Goal: Contribute content

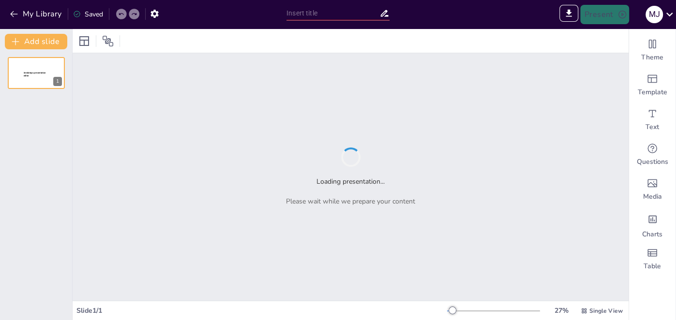
type input "Análisis Integral del Centro de Salud de Unikuas: Historia, Situación Actual y …"
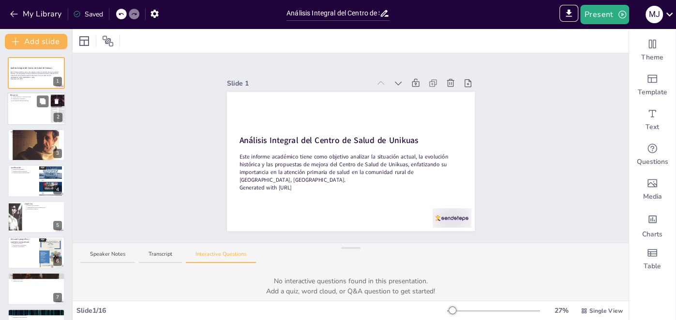
click at [27, 100] on p "Recomendaciones para mejorar" at bounding box center [30, 101] width 36 height 2
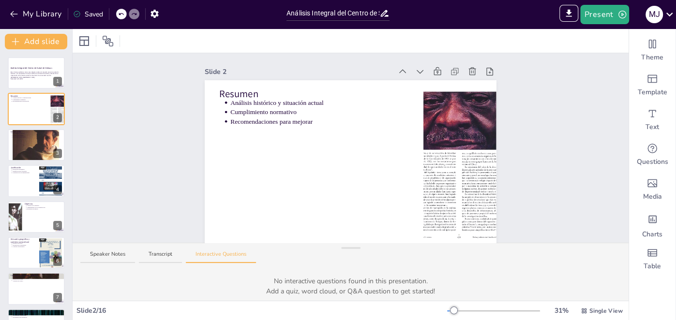
click at [519, 310] on div at bounding box center [493, 311] width 93 height 8
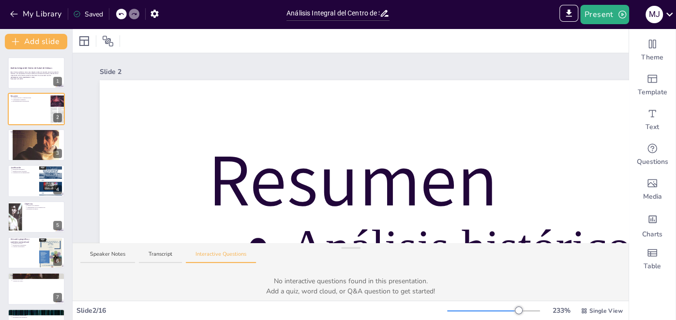
click at [507, 311] on div at bounding box center [493, 311] width 93 height 8
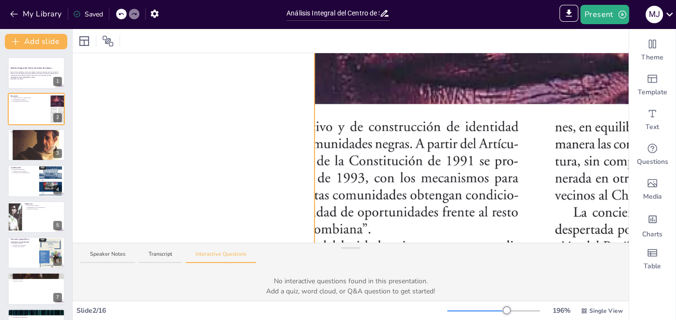
scroll to position [410, 1157]
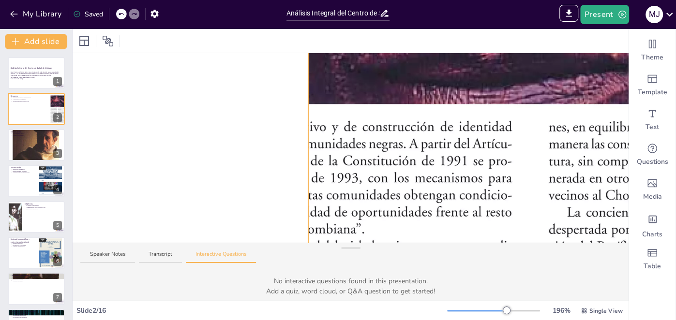
click at [313, 120] on div at bounding box center [535, 183] width 791 height 1024
click at [313, 128] on div at bounding box center [535, 183] width 791 height 1024
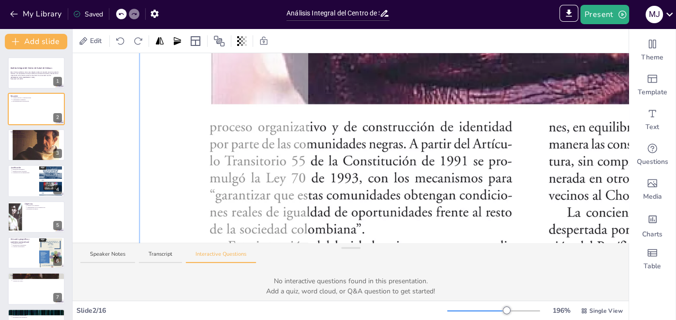
click at [209, 136] on div at bounding box center [535, 183] width 803 height 1036
click at [40, 142] on button at bounding box center [43, 138] width 12 height 12
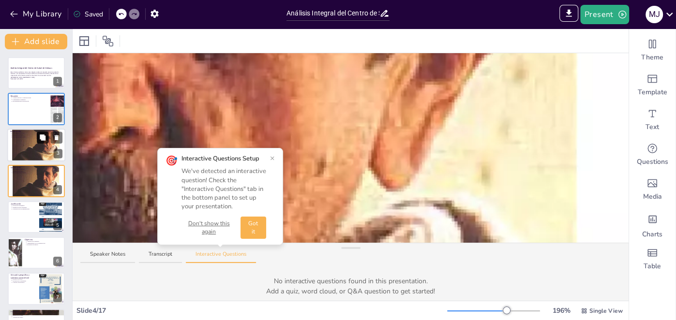
scroll to position [444, 1157]
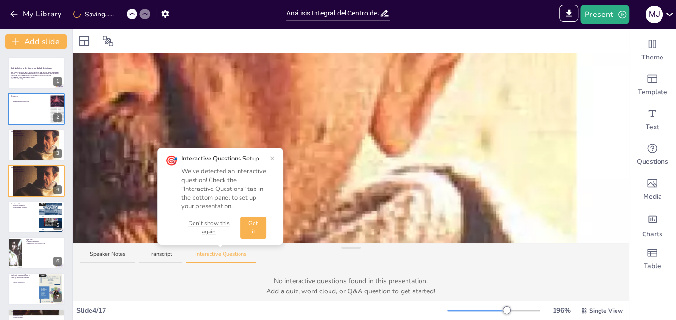
click at [459, 313] on div at bounding box center [493, 311] width 93 height 8
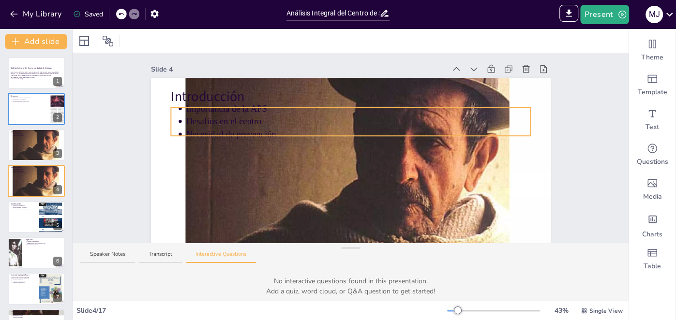
scroll to position [0, 0]
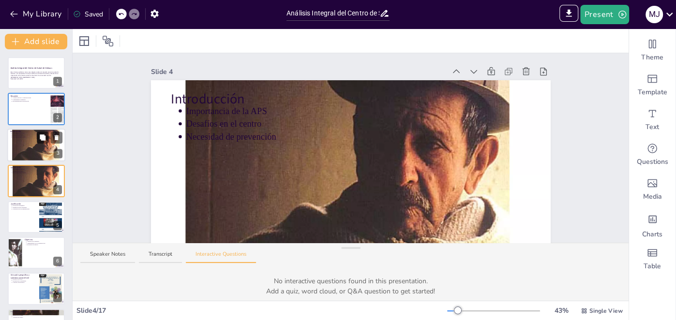
click at [30, 143] on div at bounding box center [36, 144] width 58 height 75
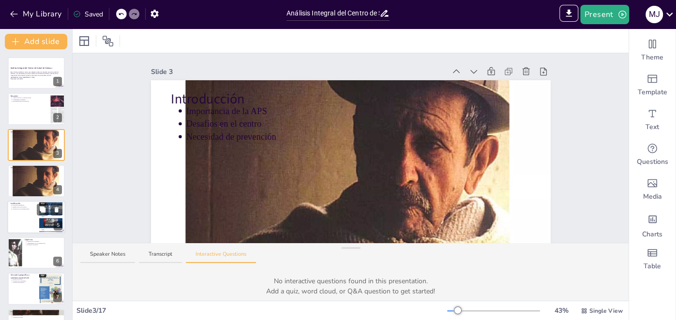
click at [23, 215] on div at bounding box center [36, 217] width 58 height 33
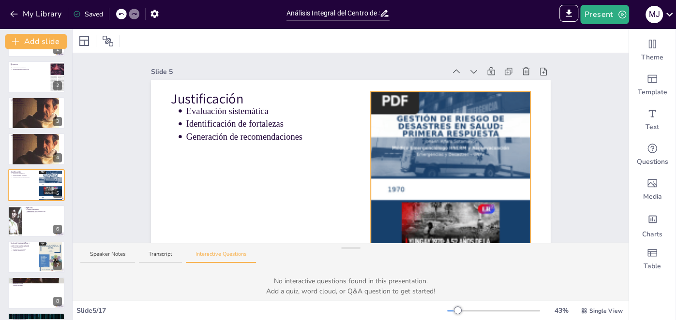
scroll to position [62, 0]
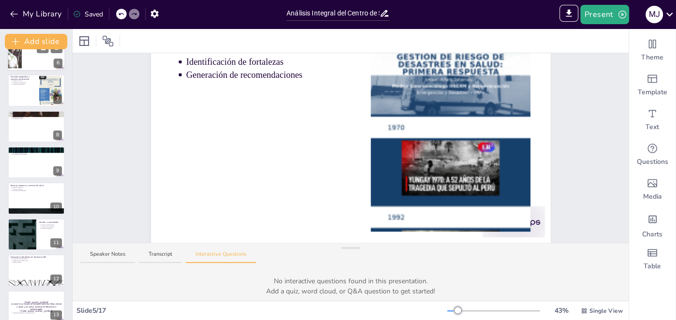
click at [47, 231] on button at bounding box center [43, 228] width 12 height 12
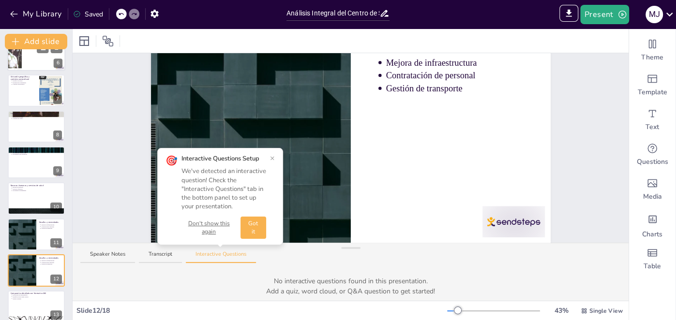
scroll to position [44, 0]
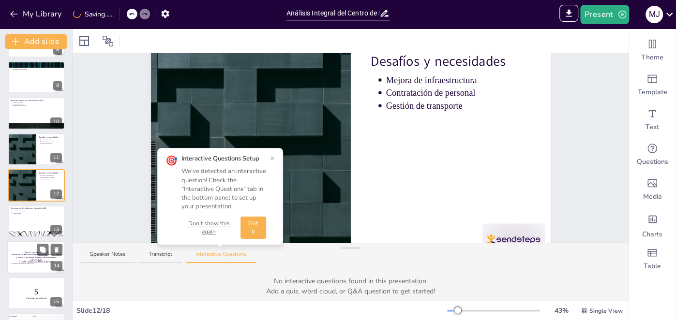
click at [30, 260] on p "[Todo: quote_author_symbol]" at bounding box center [36, 262] width 52 height 4
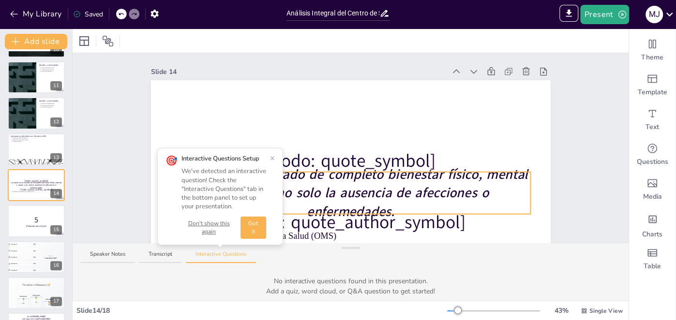
scroll to position [62, 0]
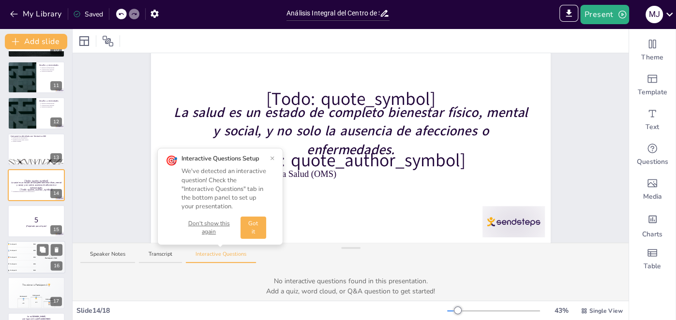
click at [10, 250] on span "Participant 2" at bounding box center [13, 251] width 7 height 2
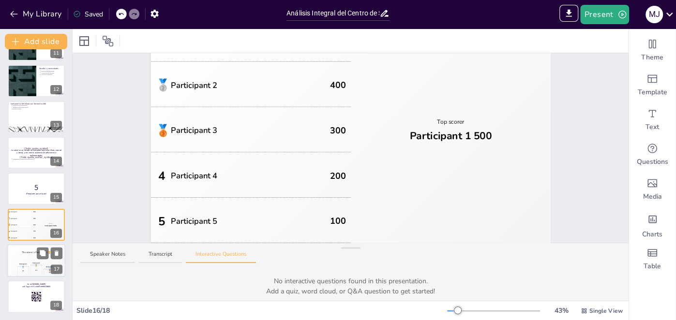
click at [35, 271] on div "🥇 500" at bounding box center [36, 270] width 12 height 11
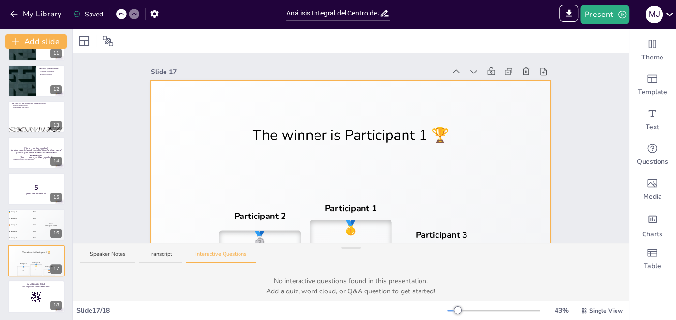
scroll to position [62, 0]
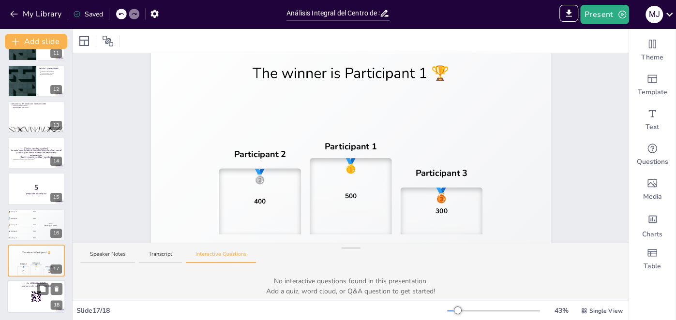
click at [47, 295] on div at bounding box center [36, 297] width 58 height 33
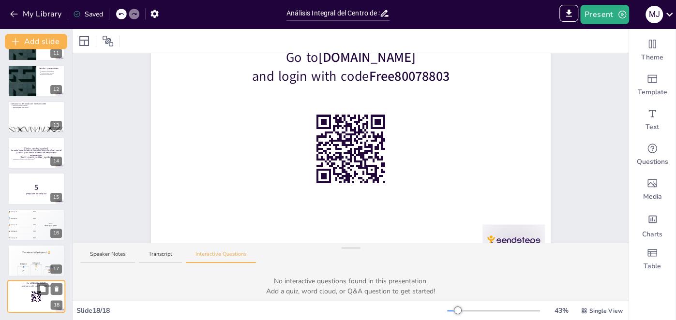
scroll to position [44, 0]
click at [31, 267] on div "🥇 500" at bounding box center [36, 270] width 12 height 11
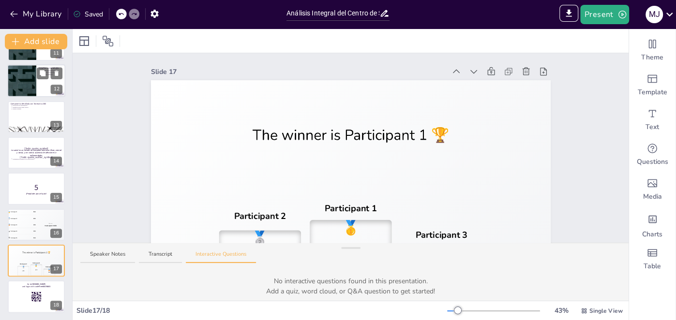
click at [26, 70] on div at bounding box center [22, 80] width 58 height 33
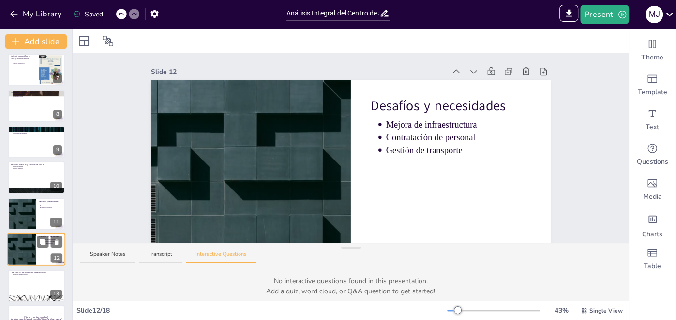
scroll to position [219, 0]
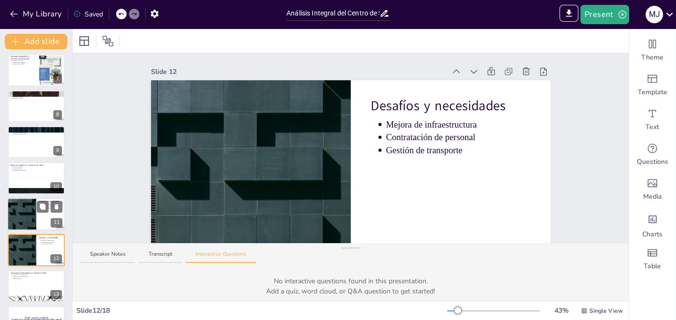
click at [32, 218] on div at bounding box center [22, 214] width 58 height 33
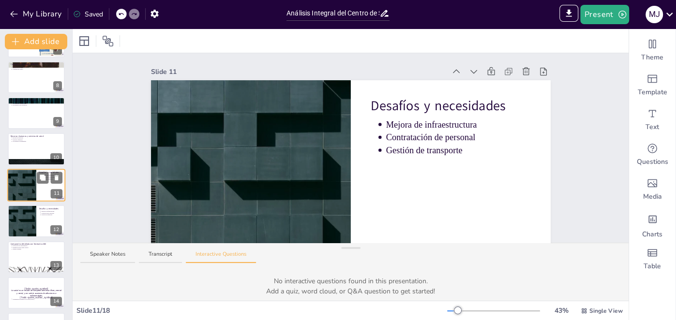
click at [32, 218] on div at bounding box center [22, 221] width 57 height 32
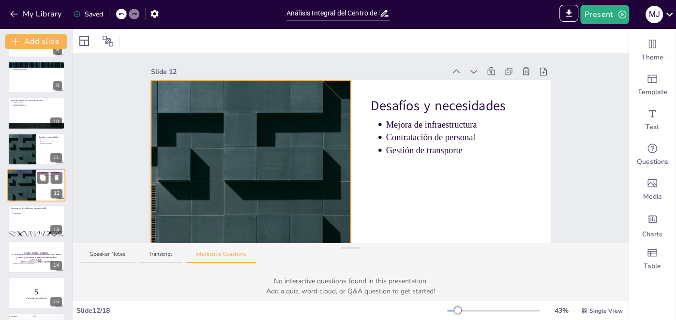
click at [36, 195] on div at bounding box center [22, 185] width 58 height 33
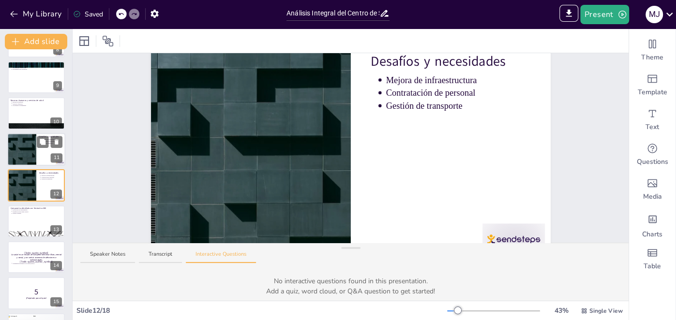
click at [27, 144] on div at bounding box center [22, 149] width 58 height 33
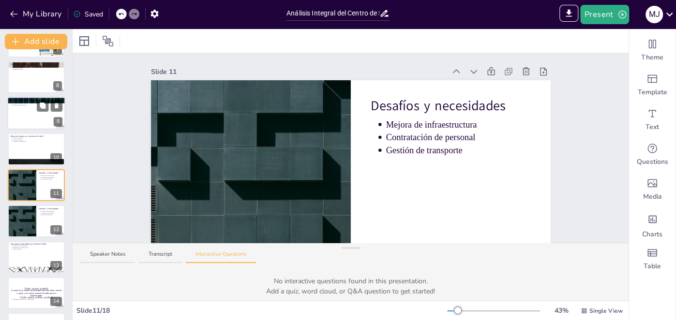
click at [24, 114] on div at bounding box center [36, 113] width 58 height 33
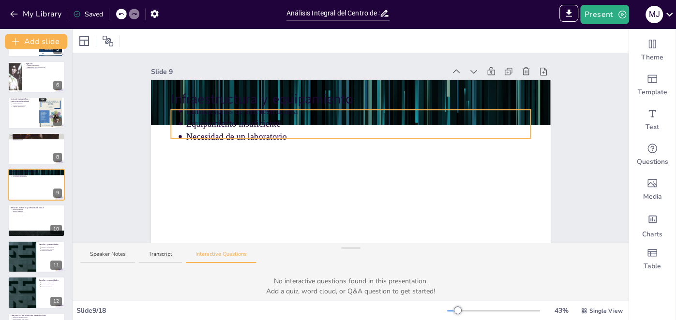
click at [210, 122] on p "Equipamiento insuficiente" at bounding box center [358, 124] width 344 height 13
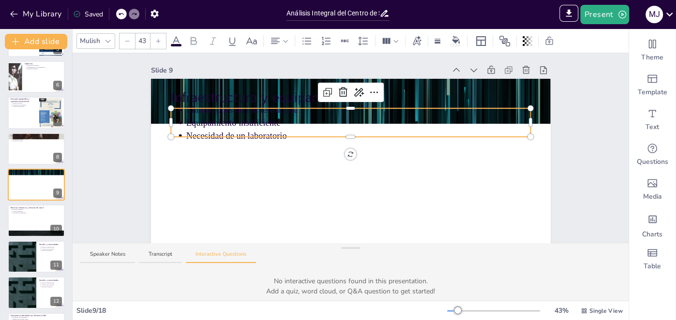
scroll to position [0, 0]
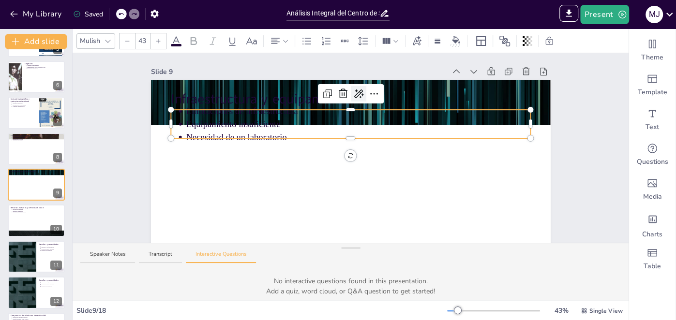
click at [356, 96] on icon at bounding box center [359, 94] width 12 height 12
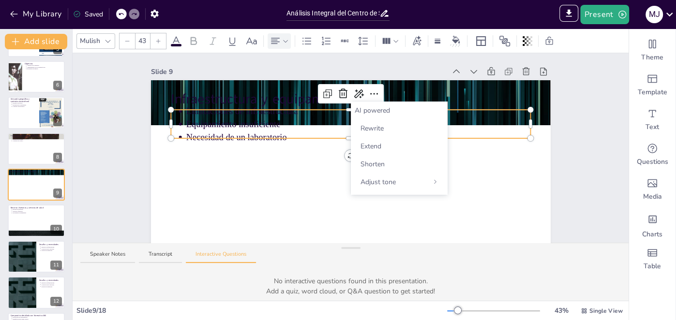
click at [279, 42] on icon at bounding box center [275, 41] width 12 height 12
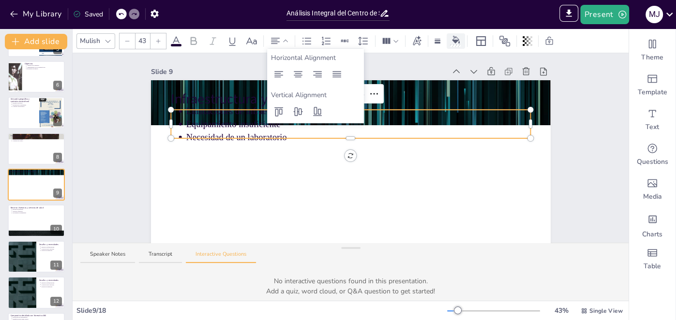
click at [453, 37] on icon at bounding box center [456, 40] width 8 height 8
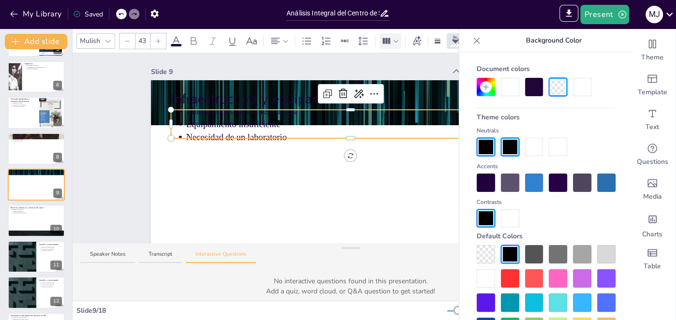
click at [399, 41] on div at bounding box center [390, 40] width 22 height 15
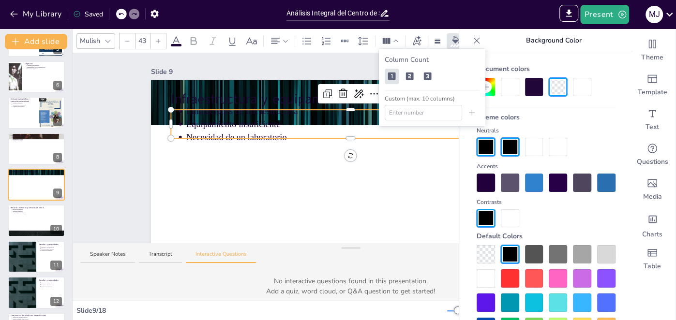
click at [464, 41] on div "Background Color" at bounding box center [546, 40] width 174 height 23
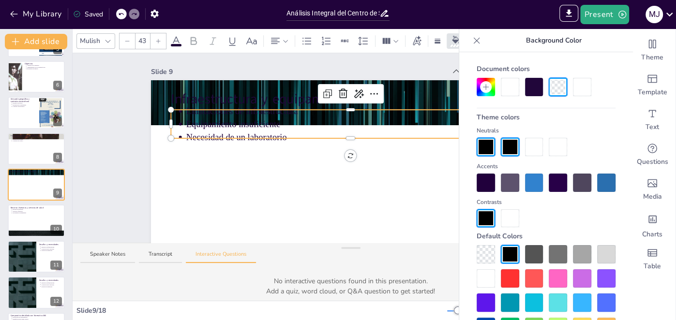
click at [469, 40] on div at bounding box center [476, 40] width 15 height 15
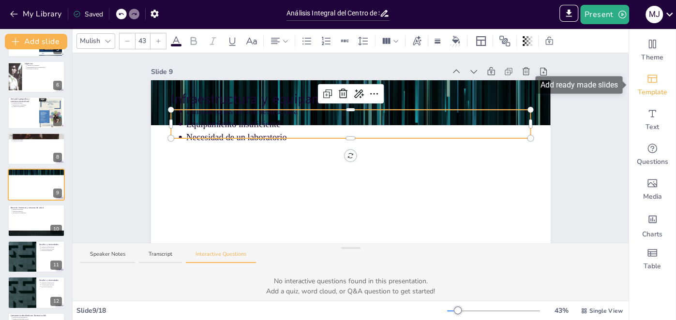
click at [648, 81] on icon "Add ready made slides" at bounding box center [652, 79] width 10 height 8
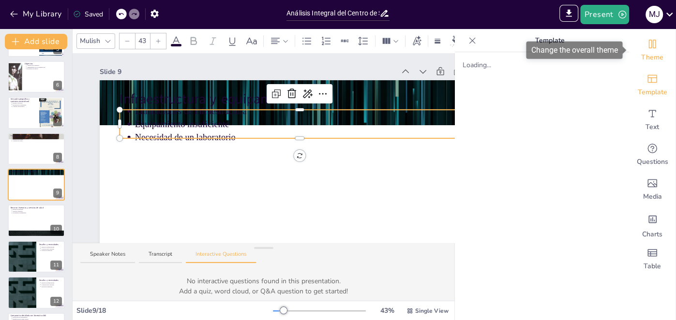
click at [652, 46] on icon "Change the overall theme" at bounding box center [652, 44] width 7 height 9
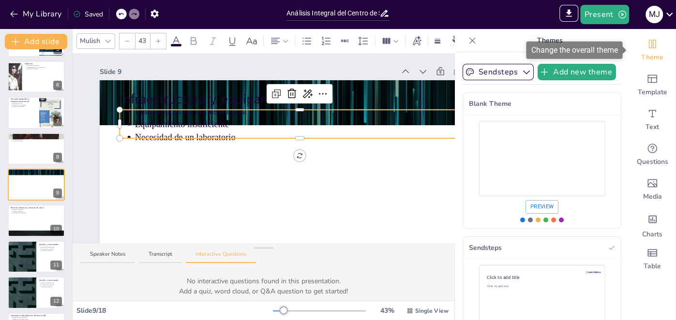
click at [650, 44] on icon "Change the overall theme" at bounding box center [652, 44] width 12 height 12
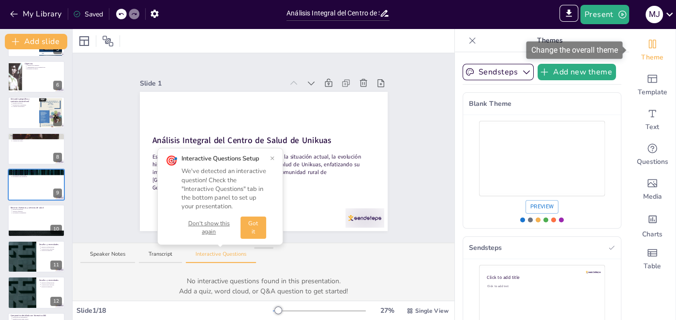
click at [650, 44] on icon "Change the overall theme" at bounding box center [652, 44] width 12 height 12
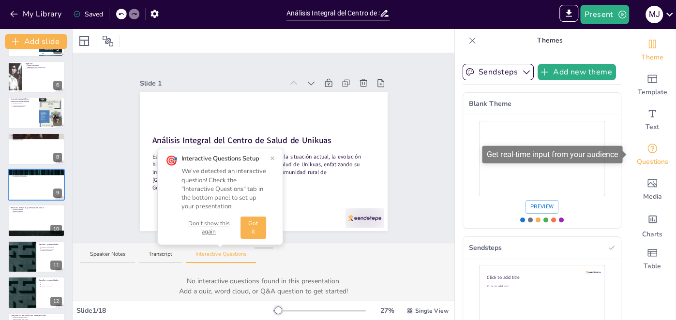
click at [652, 148] on icon "Get real-time input from your audience" at bounding box center [652, 149] width 12 height 12
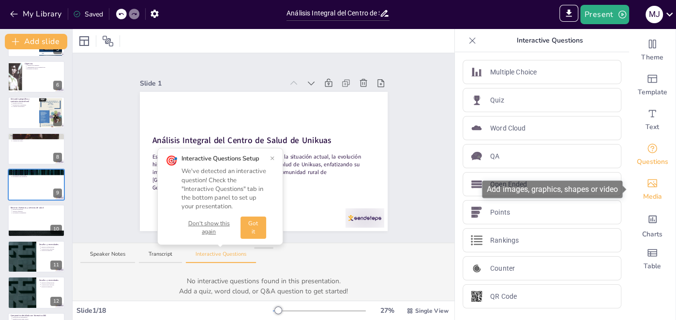
click at [648, 191] on div "Media" at bounding box center [652, 189] width 46 height 35
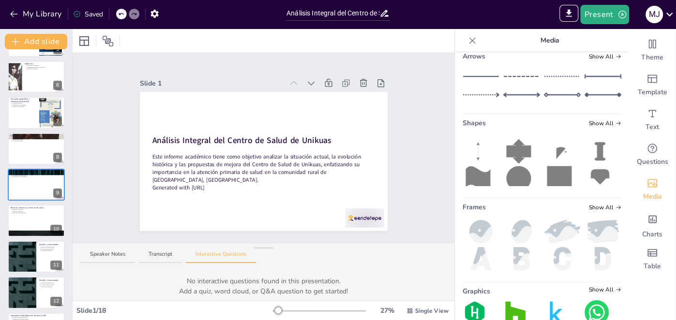
scroll to position [145, 0]
click at [515, 155] on icon at bounding box center [518, 150] width 25 height 25
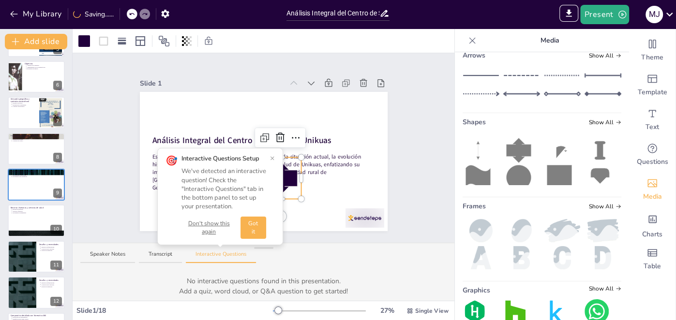
click at [289, 181] on icon at bounding box center [280, 178] width 33 height 33
click at [508, 150] on icon at bounding box center [518, 150] width 25 height 25
click at [511, 150] on icon at bounding box center [518, 150] width 25 height 25
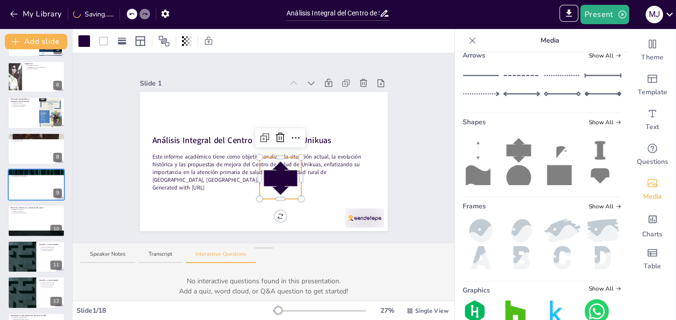
click at [518, 152] on icon at bounding box center [518, 150] width 25 height 25
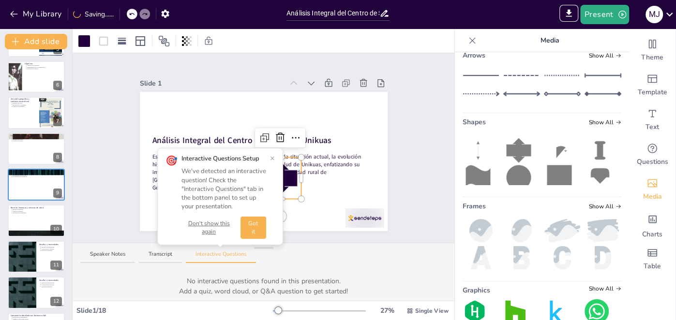
click at [518, 152] on icon at bounding box center [518, 150] width 25 height 25
click at [248, 233] on button "Got it" at bounding box center [253, 228] width 26 height 22
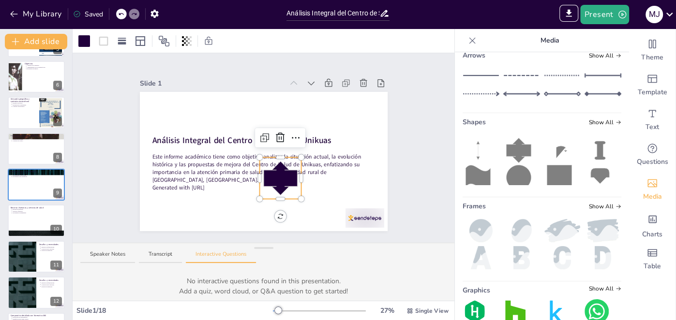
click at [515, 152] on icon at bounding box center [518, 150] width 25 height 25
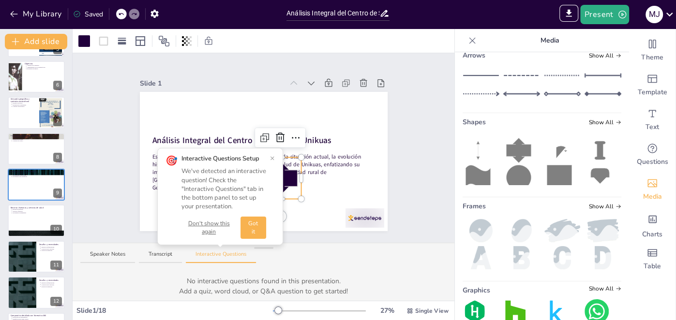
click at [515, 152] on icon at bounding box center [518, 150] width 25 height 25
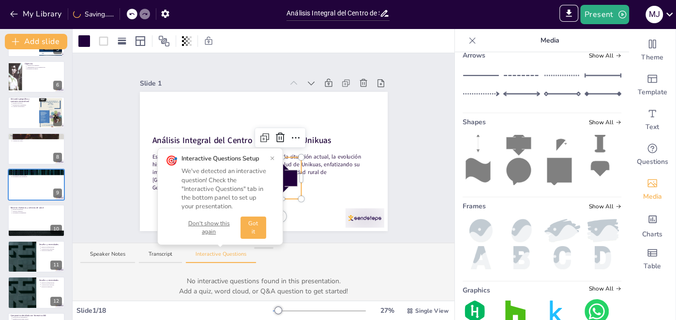
click at [202, 232] on button "Don't show this again" at bounding box center [208, 228] width 55 height 16
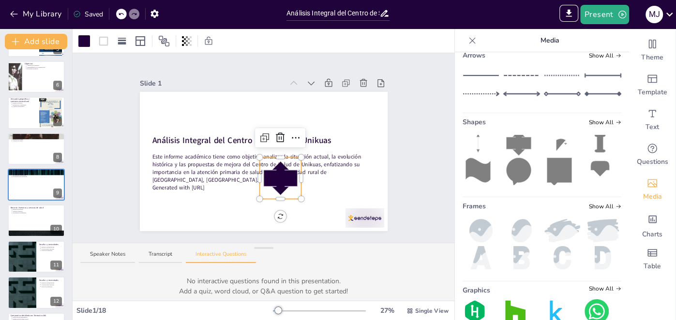
click at [271, 189] on icon at bounding box center [280, 178] width 42 height 42
click at [265, 146] on div at bounding box center [264, 137] width 15 height 15
click at [289, 131] on div at bounding box center [289, 137] width 15 height 15
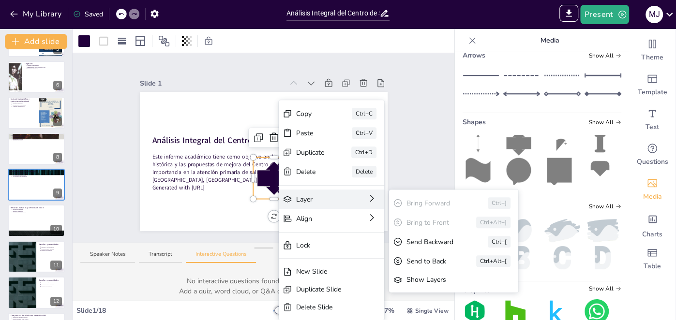
click at [303, 199] on div "Layer" at bounding box center [318, 199] width 44 height 10
click at [356, 197] on div "Layer Bring Forward Ctrl+] Bring to Front Ctrl+Alt+] Send Backward Ctrl+[ Send …" at bounding box center [331, 199] width 105 height 19
click at [376, 199] on icon at bounding box center [372, 198] width 10 height 10
click at [373, 197] on icon at bounding box center [372, 198] width 10 height 10
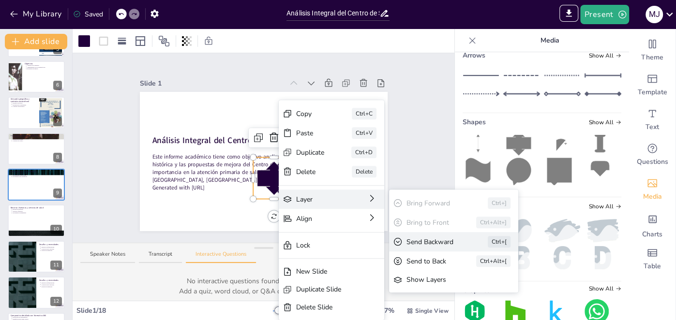
click at [496, 243] on div "Ctrl+[" at bounding box center [499, 242] width 23 height 12
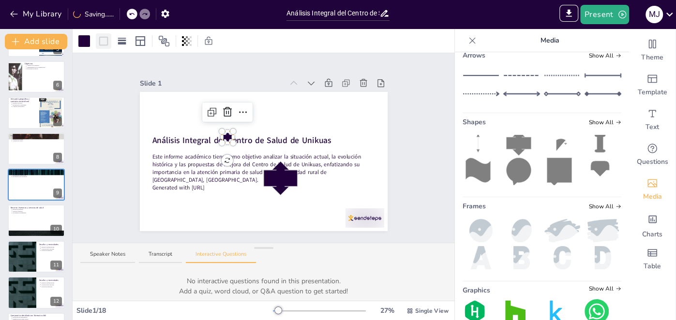
click at [98, 35] on icon at bounding box center [104, 41] width 12 height 12
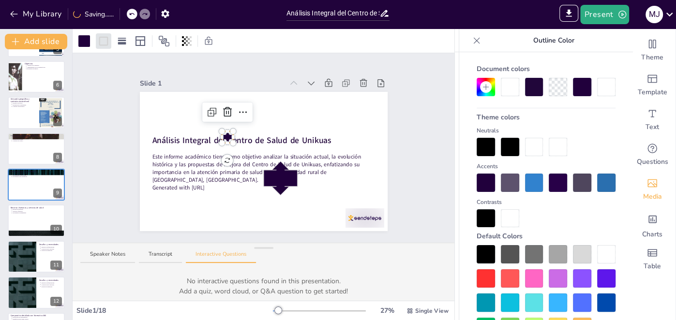
click at [477, 283] on div at bounding box center [485, 278] width 18 height 18
click at [505, 272] on div at bounding box center [510, 278] width 18 height 18
click at [87, 43] on div at bounding box center [84, 41] width 12 height 12
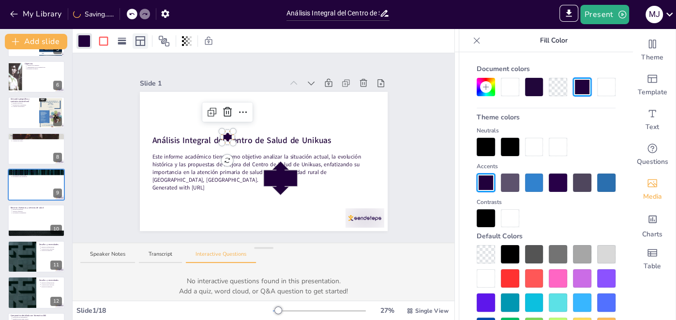
click at [135, 43] on icon at bounding box center [140, 41] width 10 height 10
